Goal: Task Accomplishment & Management: Complete application form

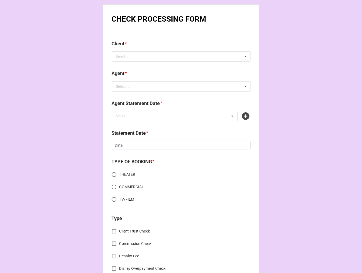
click at [177, 55] on div "Select ... No results found." at bounding box center [181, 56] width 139 height 10
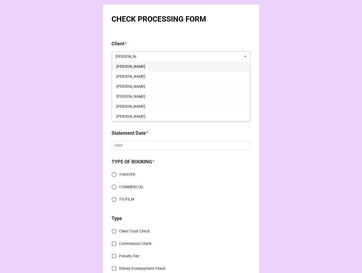
type input "haley"
click at [122, 68] on span "Haley Izurieta" at bounding box center [130, 66] width 29 height 4
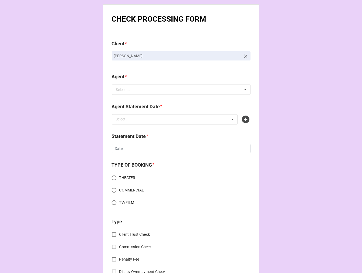
drag, startPoint x: 156, startPoint y: 59, endPoint x: 158, endPoint y: 68, distance: 9.7
copy p "Haley Izurieta"
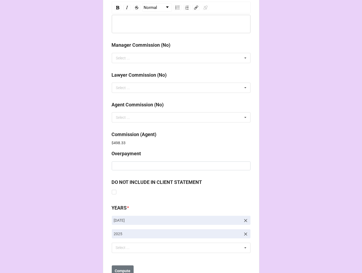
scroll to position [644, 0]
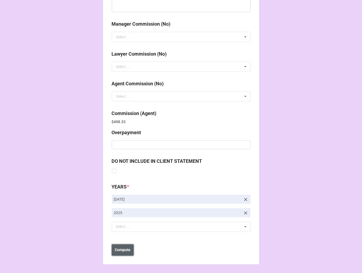
click at [124, 253] on button "Compute" at bounding box center [123, 249] width 22 height 11
click at [122, 250] on b "Save" at bounding box center [121, 250] width 9 height 6
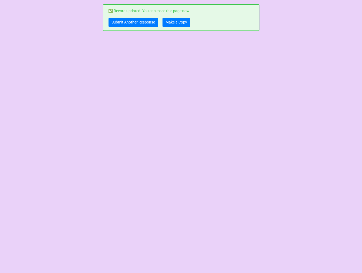
scroll to position [0, 0]
click at [172, 22] on link "Make a Copy" at bounding box center [177, 22] width 28 height 9
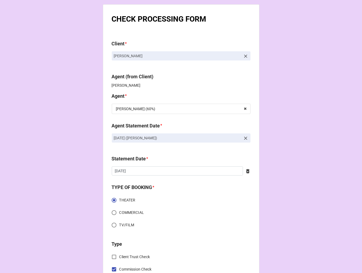
click at [244, 136] on icon at bounding box center [245, 138] width 5 height 5
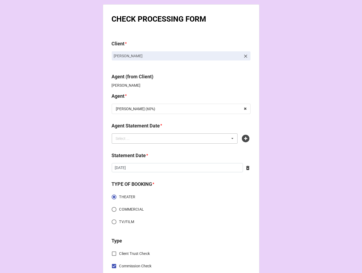
click at [193, 133] on div "Select ... No results found." at bounding box center [175, 138] width 126 height 10
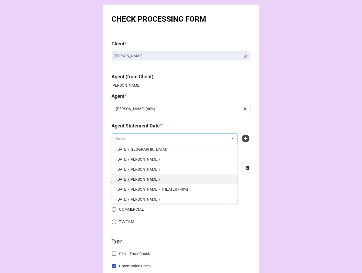
scroll to position [40, 0]
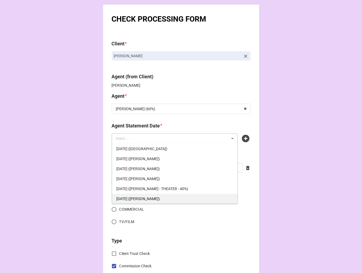
click at [174, 196] on div "SEPTEMBER 19, 2025 (TIERA)" at bounding box center [175, 199] width 126 height 10
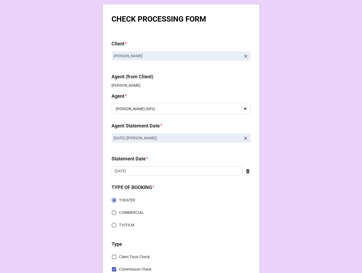
click at [244, 168] on div at bounding box center [247, 171] width 8 height 6
click at [179, 177] on div "Statement Date * ‹ September 2025 › Su Mo Tu We Th Fr Sa 31 1 2 3 4 5 6 7 8 9 1…" at bounding box center [181, 167] width 139 height 24
click at [172, 168] on input "text" at bounding box center [181, 170] width 139 height 9
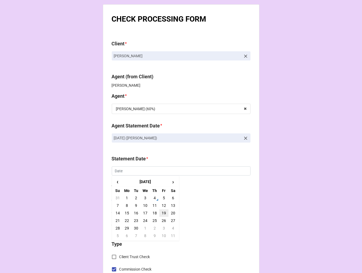
click at [161, 213] on td "19" at bounding box center [163, 213] width 9 height 8
type input "9/19/2025"
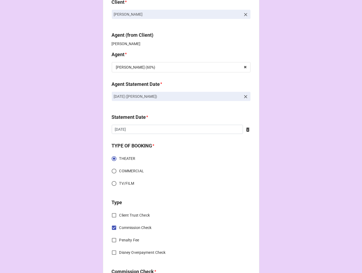
scroll to position [150, 0]
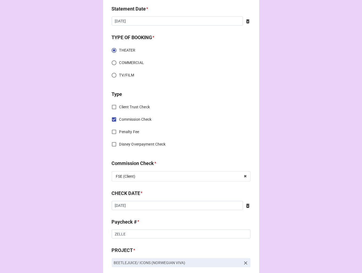
click at [246, 204] on icon at bounding box center [247, 206] width 3 height 4
click at [144, 211] on div "CHECK DATE * ‹ September 2025 › Su Mo Tu We Th Fr Sa 31 1 2 3 4 5 6 7 8 9 10 11…" at bounding box center [181, 202] width 139 height 24
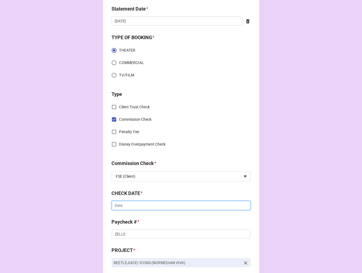
click at [141, 207] on input "text" at bounding box center [181, 205] width 139 height 9
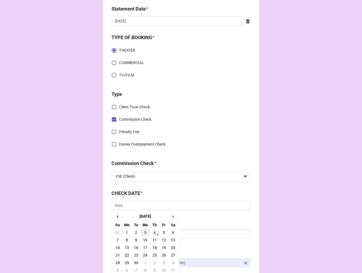
click at [145, 233] on td "3" at bounding box center [145, 233] width 9 height 8
type input "9/3/2025"
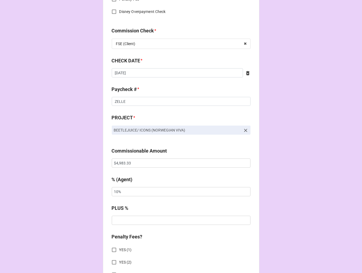
scroll to position [300, 0]
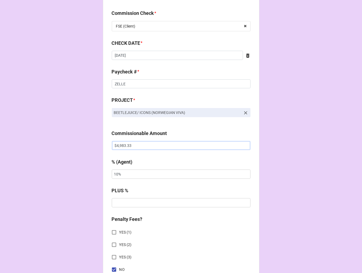
drag, startPoint x: 153, startPoint y: 147, endPoint x: -4, endPoint y: 137, distance: 157.5
click at [0, 137] on html "CHECK PROCESSING FORM Client * Haley Izurieta Agent (from Client) Tiera Agent *…" at bounding box center [181, 136] width 362 height 273
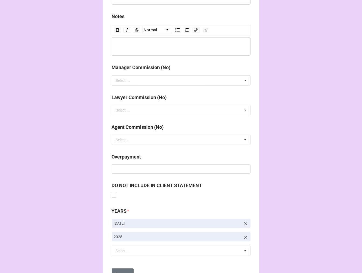
scroll to position [625, 0]
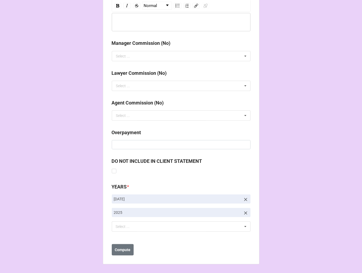
click at [245, 197] on icon at bounding box center [245, 199] width 5 height 5
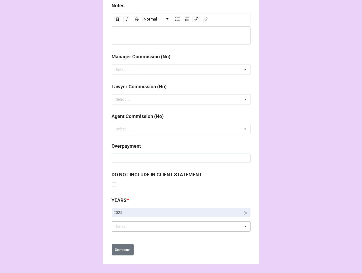
click at [150, 229] on div "Select ... No results found." at bounding box center [181, 226] width 139 height 10
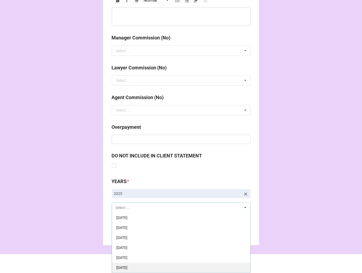
scroll to position [60, 0]
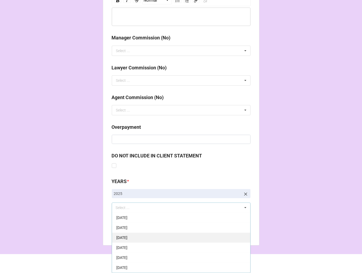
click at [169, 237] on div "[DATE]" at bounding box center [181, 238] width 138 height 10
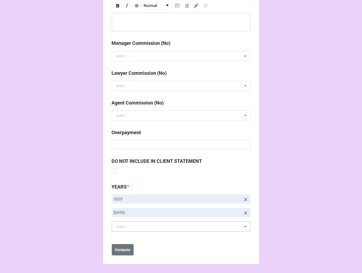
click at [120, 250] on b "Compute" at bounding box center [123, 250] width 16 height 6
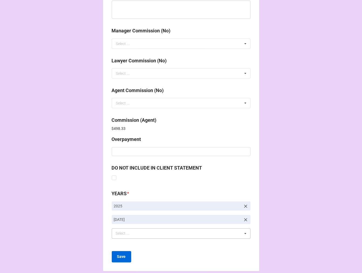
scroll to position [644, 0]
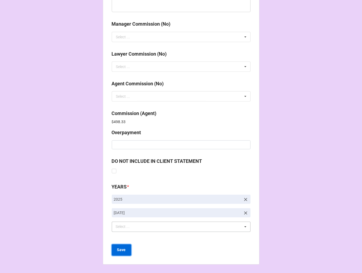
click at [126, 252] on button "Save" at bounding box center [121, 249] width 19 height 11
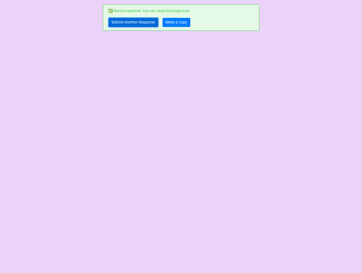
click at [123, 25] on link "Submit Another Response" at bounding box center [134, 22] width 50 height 9
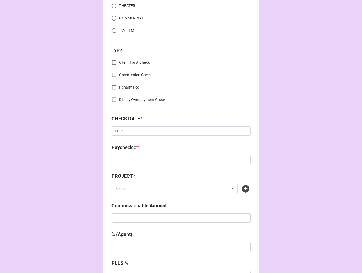
scroll to position [300, 0]
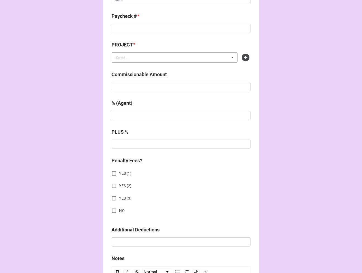
click at [180, 57] on div "Select ... No results found." at bounding box center [175, 57] width 126 height 10
paste input "WAITRESS (SAUGATUCK)"
type input "WAITRESS (SAUGATUCK"
click at [246, 59] on icon at bounding box center [246, 58] width 8 height 8
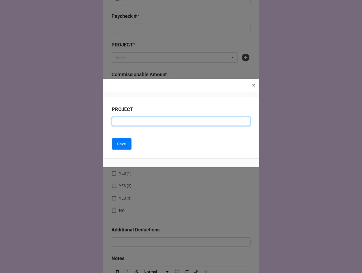
click at [127, 121] on input at bounding box center [181, 121] width 138 height 9
paste input "WAITRESS (SAUGATUCK)"
type input "WAITRESS (SAUGATUCK)"
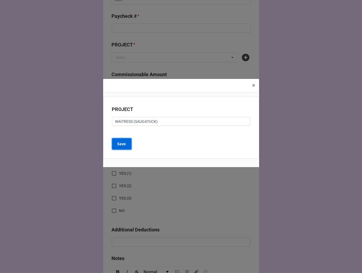
click at [123, 149] on button "Save" at bounding box center [121, 143] width 19 height 11
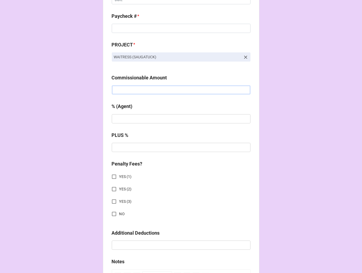
click at [128, 87] on input "text" at bounding box center [181, 89] width 139 height 9
paste input "$2,758.00"
type input "$2,758.00"
click at [132, 118] on input "text" at bounding box center [181, 118] width 139 height 9
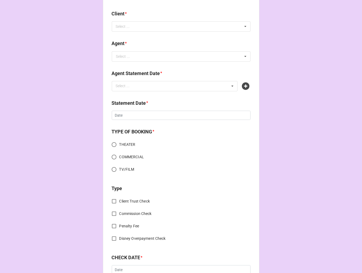
scroll to position [0, 0]
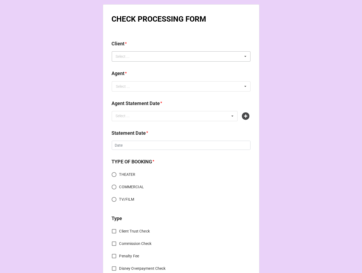
type input "5%"
click at [137, 58] on div "Select ... No results found." at bounding box center [181, 56] width 139 height 10
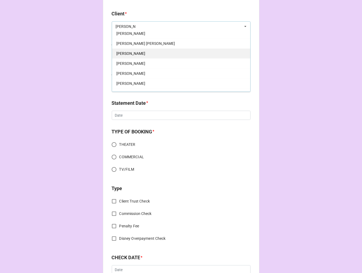
scroll to position [40, 0]
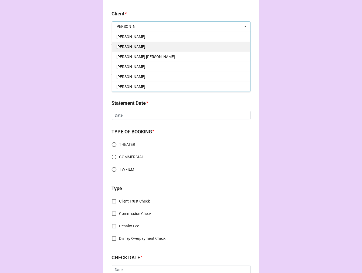
type input "pete"
click at [137, 45] on div "[PERSON_NAME]" at bounding box center [181, 47] width 138 height 10
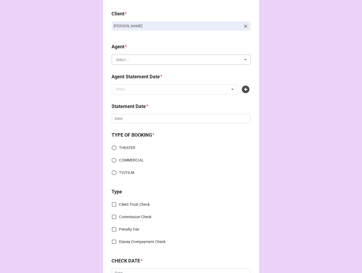
click at [138, 62] on input "text" at bounding box center [181, 60] width 138 height 10
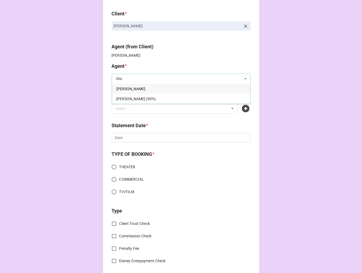
type input "cho"
click at [142, 90] on div "[PERSON_NAME]" at bounding box center [181, 89] width 138 height 10
click at [137, 109] on div "Select ... No results found." at bounding box center [175, 108] width 126 height 10
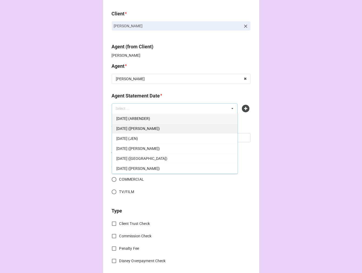
click at [154, 126] on span "[DATE] ([PERSON_NAME])" at bounding box center [137, 128] width 43 height 4
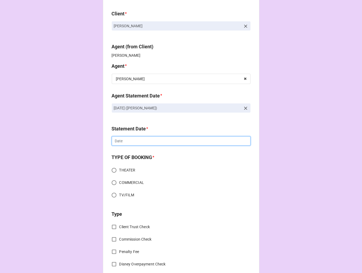
click at [147, 142] on input "text" at bounding box center [181, 140] width 139 height 9
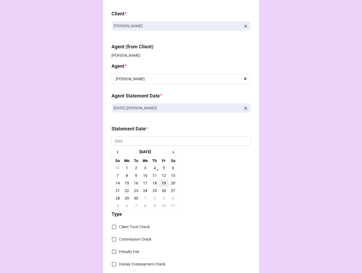
click at [163, 183] on td "19" at bounding box center [163, 183] width 9 height 8
type input "[DATE]"
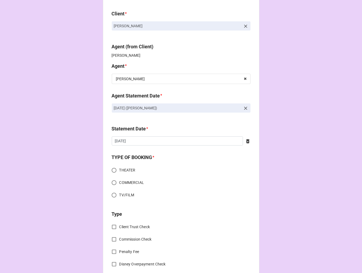
click at [115, 169] on input "THEATER" at bounding box center [114, 170] width 11 height 11
radio input "true"
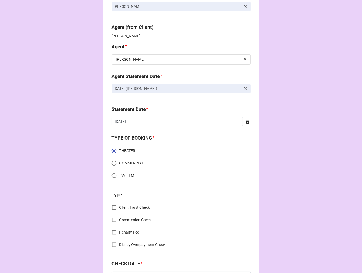
scroll to position [120, 0]
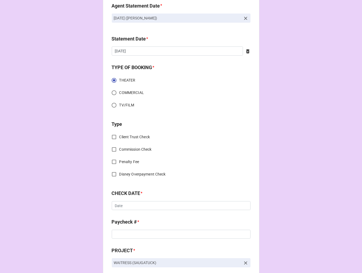
click at [113, 150] on input "Commission Check" at bounding box center [114, 149] width 11 height 11
checkbox input "true"
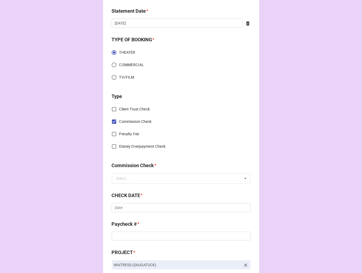
scroll to position [180, 0]
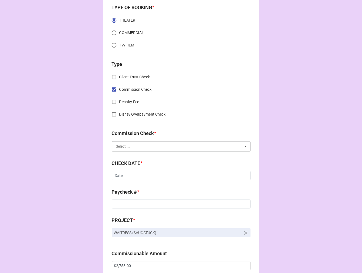
click at [127, 142] on input "text" at bounding box center [181, 147] width 138 height 10
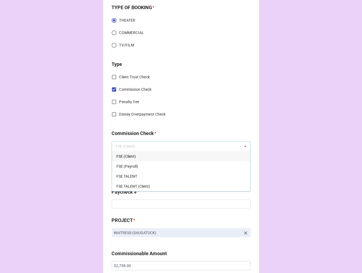
click at [129, 155] on span "FSE (Client)" at bounding box center [125, 156] width 19 height 4
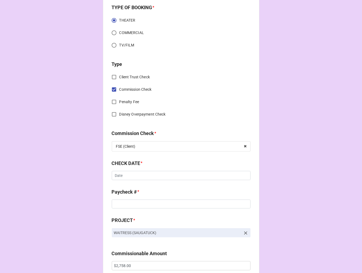
click at [161, 180] on div "CHECK DATE * ‹ September 2025 › Su Mo Tu We Th Fr Sa 31 1 2 3 4 5 6 7 8 9 10 11…" at bounding box center [181, 172] width 139 height 24
click at [128, 174] on input "text" at bounding box center [181, 175] width 139 height 9
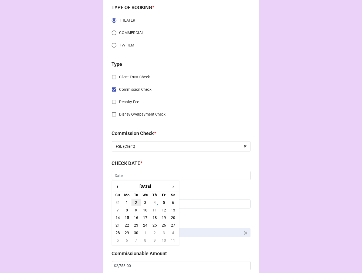
click at [138, 202] on td "2" at bounding box center [136, 203] width 9 height 8
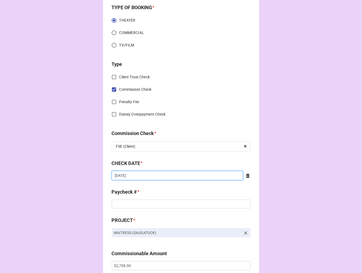
click at [136, 173] on input "9/2/2025" at bounding box center [177, 175] width 131 height 9
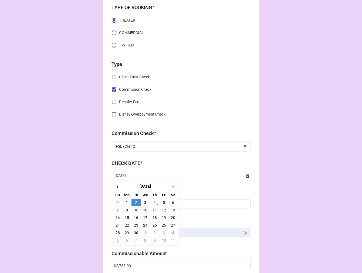
click at [145, 201] on td "3" at bounding box center [145, 203] width 9 height 8
type input "[DATE]"
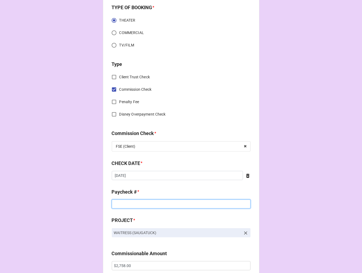
click at [137, 204] on input at bounding box center [181, 204] width 139 height 9
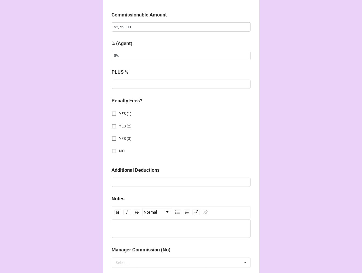
scroll to position [420, 0]
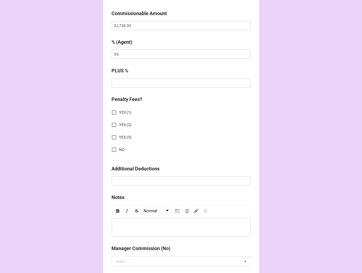
type input "ZELLE"
click at [112, 150] on input "NO" at bounding box center [114, 149] width 11 height 11
checkbox input "true"
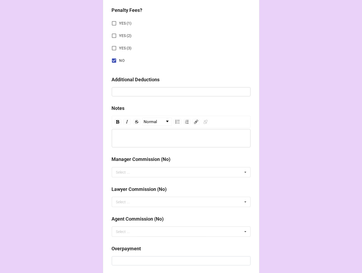
scroll to position [598, 0]
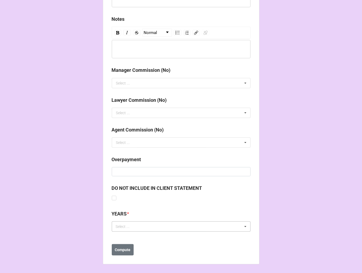
drag, startPoint x: 124, startPoint y: 225, endPoint x: 136, endPoint y: 225, distance: 11.9
click at [124, 226] on div "Select ..." at bounding box center [126, 227] width 23 height 6
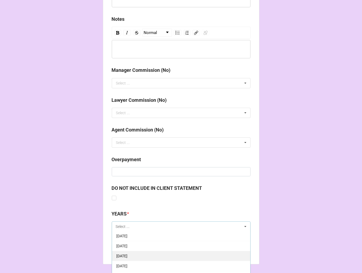
scroll to position [60, 0]
click at [127, 255] on span "[DATE]" at bounding box center [121, 256] width 11 height 4
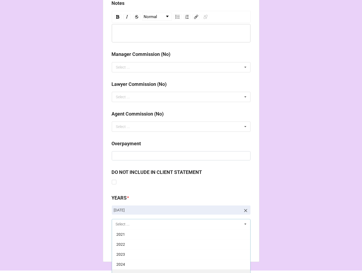
scroll to position [628, 0]
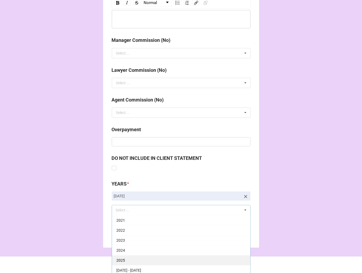
click at [130, 256] on div "2025" at bounding box center [181, 260] width 138 height 10
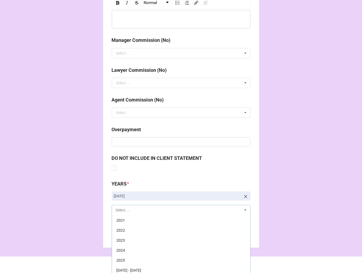
scroll to position [110, 0]
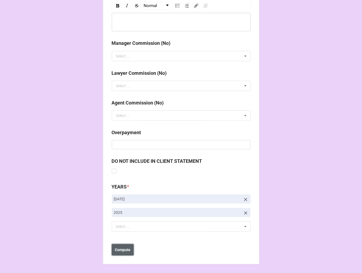
click at [123, 251] on b "Compute" at bounding box center [123, 250] width 16 height 6
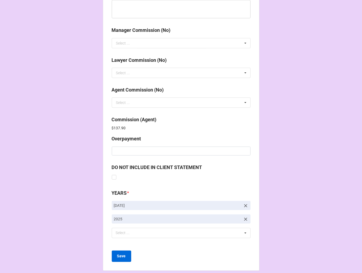
scroll to position [644, 0]
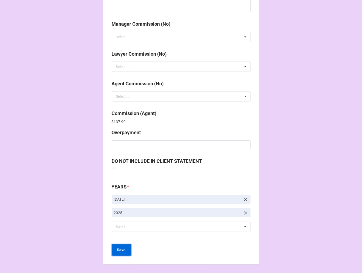
click at [123, 249] on b "Save" at bounding box center [121, 250] width 9 height 6
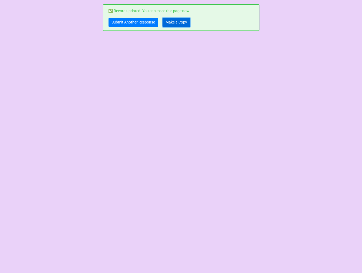
click at [179, 26] on link "Make a Copy" at bounding box center [177, 22] width 28 height 9
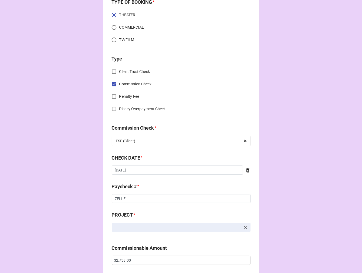
scroll to position [270, 0]
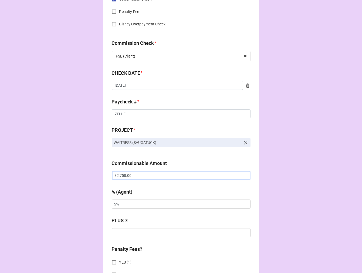
drag, startPoint x: 137, startPoint y: 175, endPoint x: 65, endPoint y: 169, distance: 71.5
click at [68, 170] on div "CHECK PROCESSING FORM Client * [PERSON_NAME] Agent (from Client) [PERSON_NAME] …" at bounding box center [181, 179] width 362 height 898
paste input "00"
type input "$2,700.00"
drag, startPoint x: 92, startPoint y: 201, endPoint x: 26, endPoint y: 160, distance: 77.6
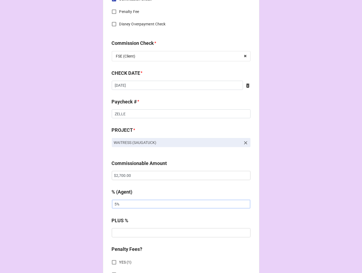
click at [72, 197] on div "CHECK PROCESSING FORM Client * Pete Winfrey Agent (from Client) Chondra Agent *…" at bounding box center [181, 179] width 362 height 898
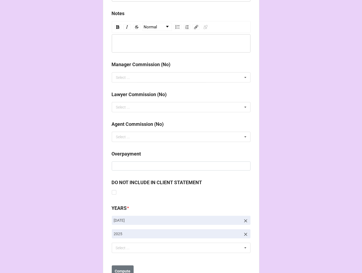
scroll to position [625, 0]
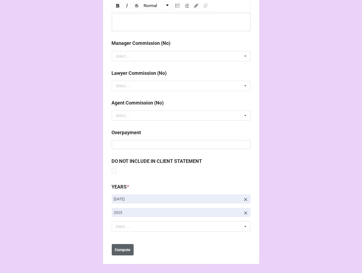
type input "10%"
click at [122, 251] on b "Compute" at bounding box center [123, 250] width 16 height 6
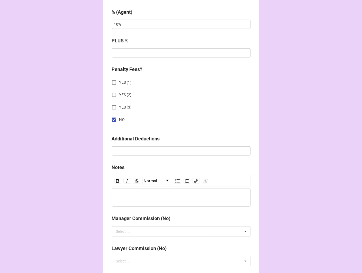
scroll to position [644, 0]
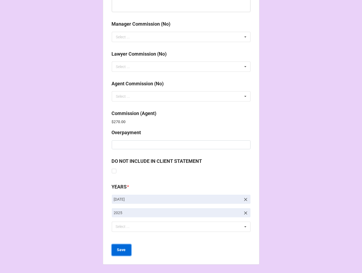
click at [125, 247] on button "Save" at bounding box center [121, 249] width 19 height 11
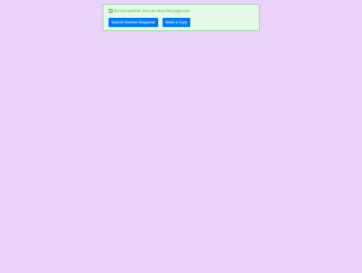
scroll to position [0, 0]
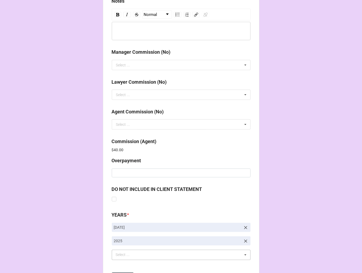
scroll to position [644, 0]
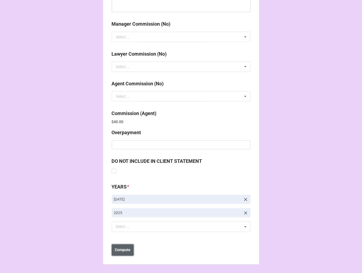
click at [113, 249] on button "Compute" at bounding box center [123, 249] width 22 height 11
click at [118, 250] on b "Save" at bounding box center [121, 250] width 9 height 6
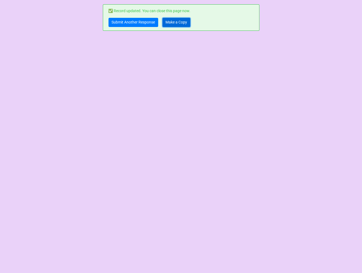
click at [176, 22] on link "Make a Copy" at bounding box center [177, 22] width 28 height 9
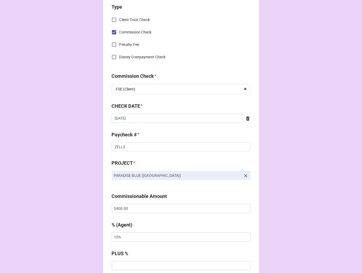
scroll to position [240, 0]
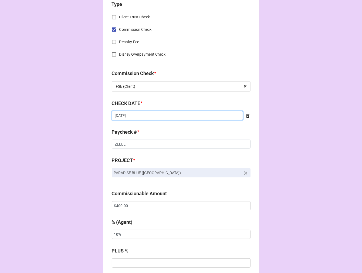
click at [136, 111] on input "[DATE]" at bounding box center [177, 115] width 131 height 9
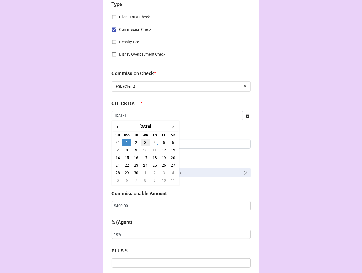
click at [145, 140] on td "3" at bounding box center [145, 143] width 9 height 8
type input "[DATE]"
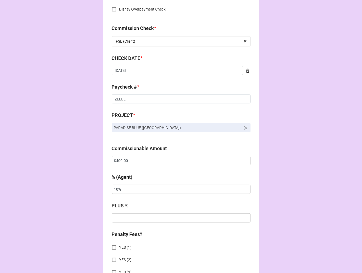
scroll to position [330, 0]
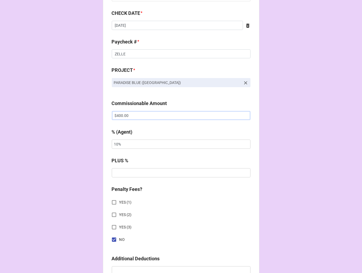
drag, startPoint x: 129, startPoint y: 117, endPoint x: 16, endPoint y: 91, distance: 116.0
click at [19, 93] on div "CHECK PROCESSING FORM Client * [PERSON_NAME] Agent (from Client) [PERSON_NAME] …" at bounding box center [181, 119] width 362 height 898
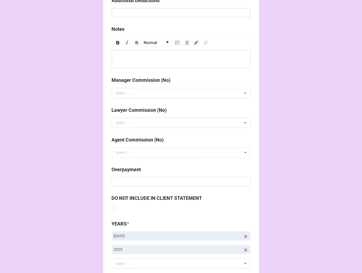
scroll to position [625, 0]
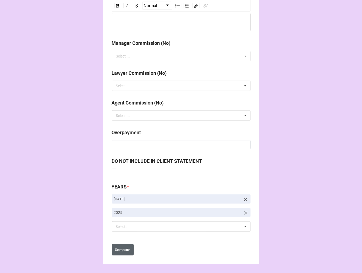
type input "$1,500.00"
click at [126, 247] on b "Compute" at bounding box center [123, 250] width 16 height 6
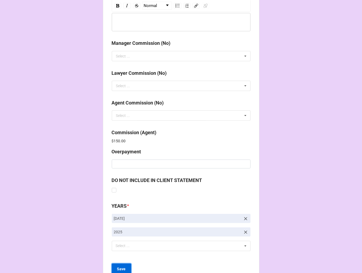
drag, startPoint x: 123, startPoint y: 268, endPoint x: 149, endPoint y: 264, distance: 26.2
click at [123, 268] on b "Save" at bounding box center [121, 269] width 9 height 6
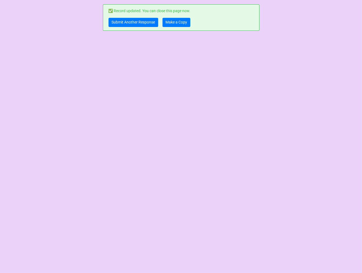
scroll to position [0, 0]
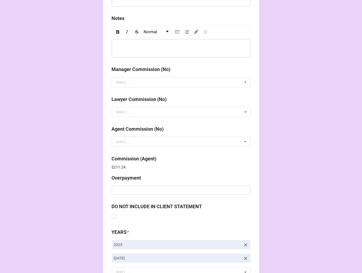
scroll to position [644, 0]
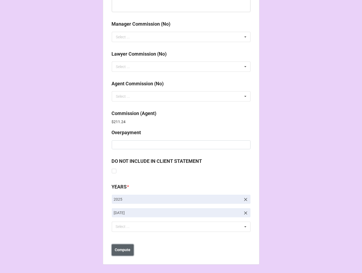
click at [122, 252] on button "Compute" at bounding box center [123, 249] width 22 height 11
click at [120, 250] on b "Save" at bounding box center [121, 250] width 9 height 6
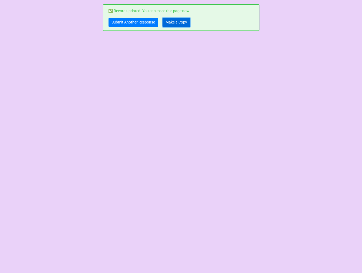
click at [179, 24] on link "Make a Copy" at bounding box center [177, 22] width 28 height 9
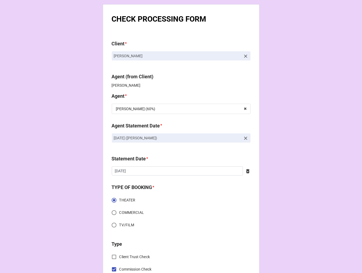
click at [243, 138] on icon at bounding box center [245, 138] width 5 height 5
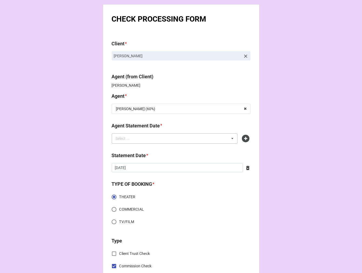
click at [190, 138] on div "Select ... No results found." at bounding box center [175, 138] width 126 height 10
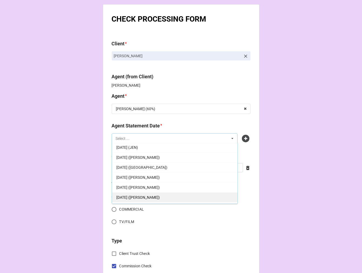
scroll to position [40, 0]
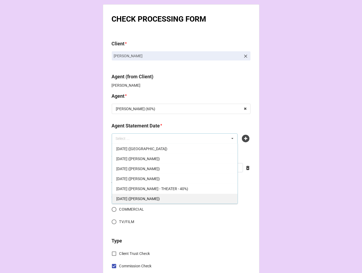
click at [150, 197] on span "SEPTEMBER 19, 2025 (TIERA)" at bounding box center [137, 199] width 43 height 4
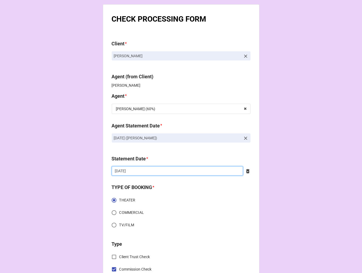
click at [138, 170] on input "[DATE]" at bounding box center [177, 170] width 131 height 9
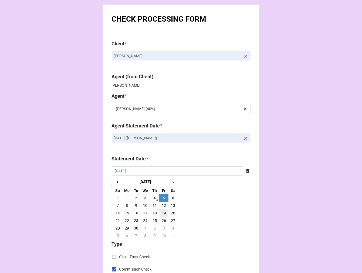
click at [162, 214] on td "19" at bounding box center [163, 213] width 9 height 8
type input "9/19/2025"
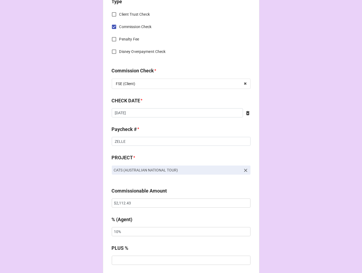
scroll to position [270, 0]
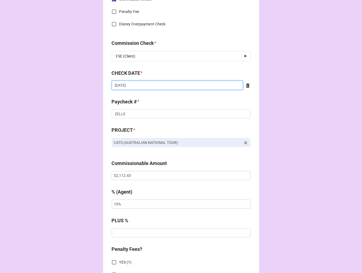
click at [141, 83] on input "[DATE]" at bounding box center [177, 85] width 131 height 9
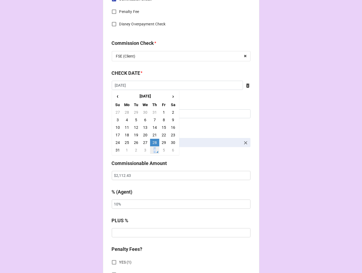
click at [153, 150] on td "4" at bounding box center [154, 150] width 9 height 8
type input "9/4/2025"
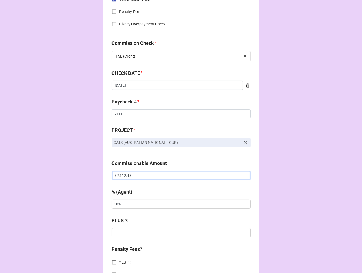
drag, startPoint x: 136, startPoint y: 177, endPoint x: 22, endPoint y: 154, distance: 116.3
click at [23, 155] on div "CHECK PROCESSING FORM Client * Gabriyel Thomas Agent (from Client) Tiera Agent …" at bounding box center [181, 179] width 362 height 898
paste input "1,646.29"
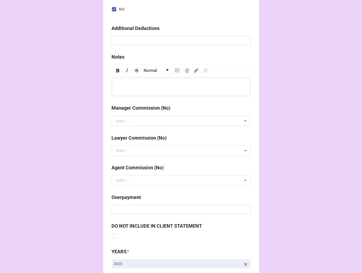
scroll to position [625, 0]
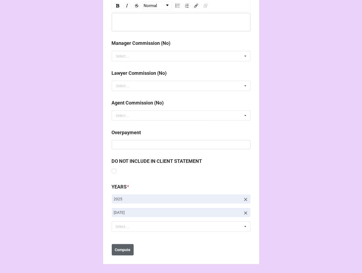
type input "$1,646.29"
click at [117, 252] on button "Compute" at bounding box center [123, 249] width 22 height 11
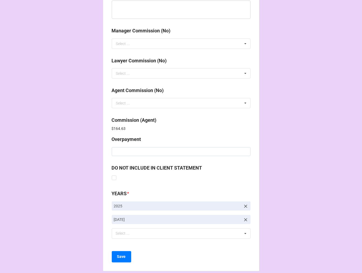
scroll to position [644, 0]
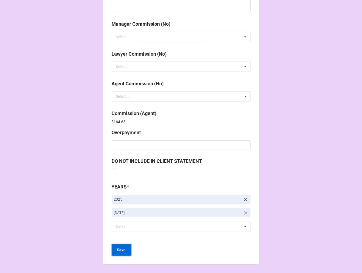
click at [123, 251] on button "Save" at bounding box center [121, 249] width 19 height 11
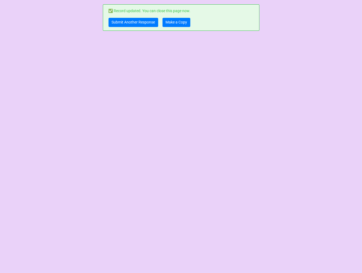
scroll to position [0, 0]
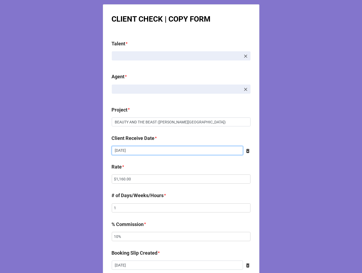
click at [141, 154] on input "[DATE]" at bounding box center [177, 150] width 131 height 9
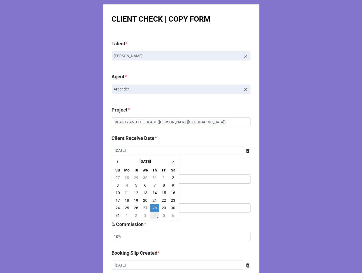
click at [152, 214] on td "4" at bounding box center [154, 216] width 9 height 8
type input "[DATE]"
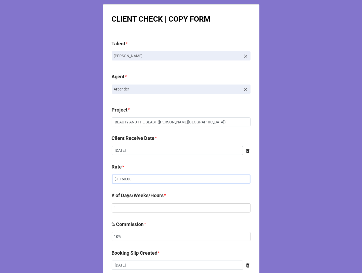
click at [124, 179] on input "$1,160.00" at bounding box center [181, 178] width 139 height 9
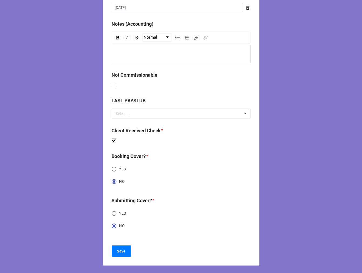
scroll to position [258, 0]
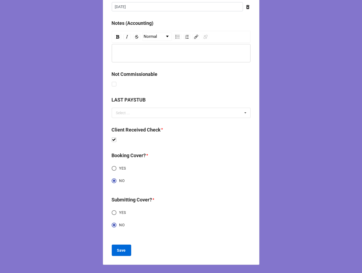
type input "$1,508.00"
drag, startPoint x: 117, startPoint y: 251, endPoint x: 137, endPoint y: 247, distance: 19.8
click at [117, 251] on b "Save" at bounding box center [121, 251] width 9 height 6
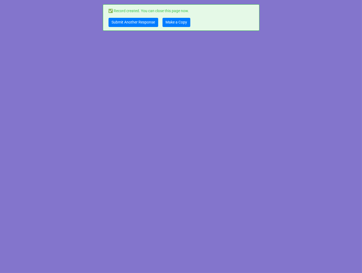
scroll to position [0, 0]
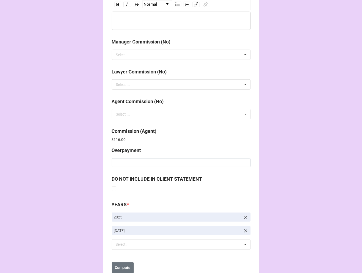
scroll to position [644, 0]
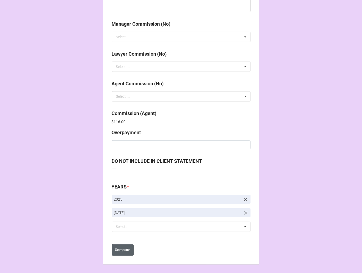
drag, startPoint x: 103, startPoint y: 250, endPoint x: 119, endPoint y: 250, distance: 15.9
click at [123, 250] on b "Compute" at bounding box center [123, 250] width 16 height 6
click at [123, 251] on b "Save" at bounding box center [121, 250] width 9 height 6
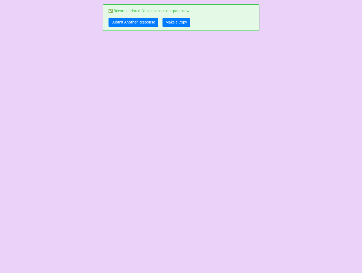
scroll to position [0, 0]
click at [183, 24] on link "Make a Copy" at bounding box center [177, 22] width 28 height 9
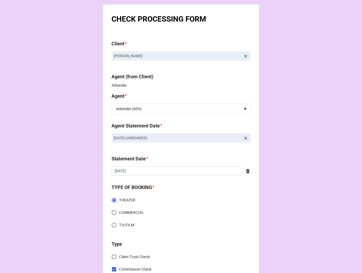
click at [241, 139] on link "[DATE] (ARBENDER)" at bounding box center [181, 137] width 139 height 9
click at [245, 139] on icon at bounding box center [245, 138] width 3 height 3
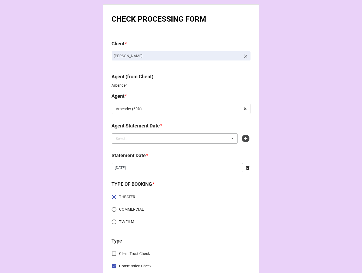
click at [202, 139] on div "Select ... No results found." at bounding box center [175, 138] width 126 height 10
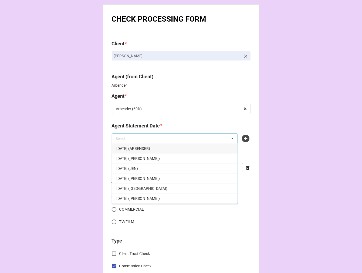
click at [161, 151] on div "[DATE] (ARBENDER)" at bounding box center [175, 148] width 126 height 10
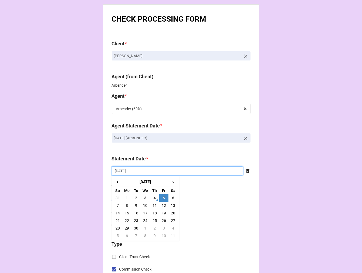
click at [143, 169] on input "[DATE]" at bounding box center [177, 170] width 131 height 9
click at [164, 214] on td "19" at bounding box center [163, 213] width 9 height 8
type input "[DATE]"
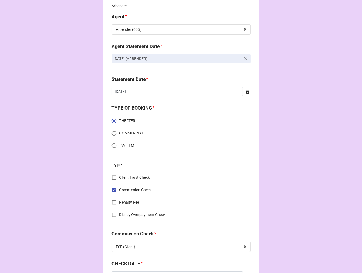
scroll to position [240, 0]
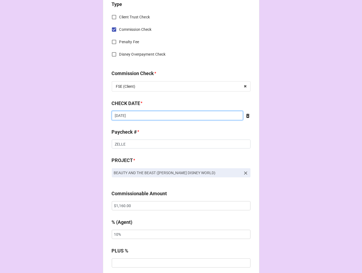
click at [137, 117] on input "[DATE]" at bounding box center [177, 115] width 131 height 9
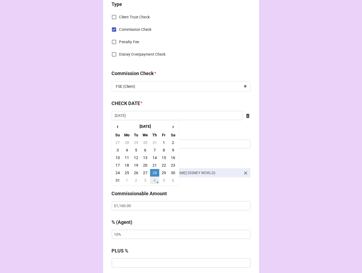
click at [153, 181] on td "4" at bounding box center [154, 181] width 9 height 8
type input "[DATE]"
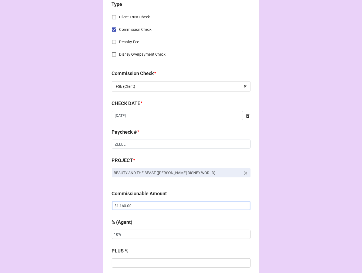
click at [120, 205] on input "$1,160.00" at bounding box center [181, 205] width 139 height 9
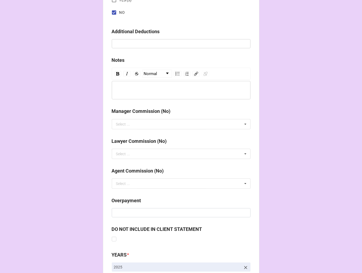
scroll to position [625, 0]
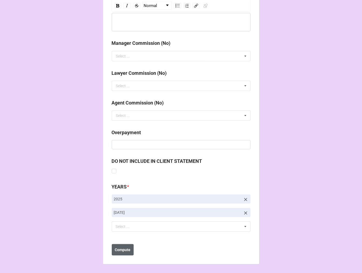
type input "$1,508.00"
click at [123, 254] on button "Compute" at bounding box center [123, 249] width 22 height 11
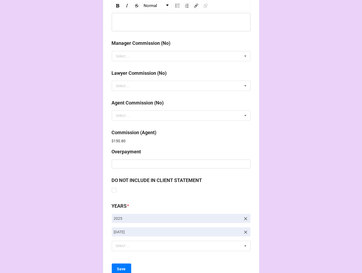
scroll to position [644, 0]
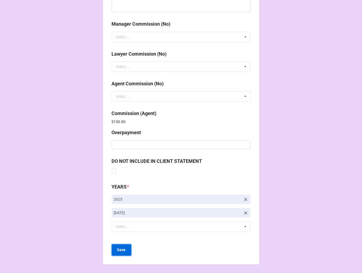
click at [115, 248] on button "Save" at bounding box center [121, 249] width 19 height 11
